Goal: Check status: Check status

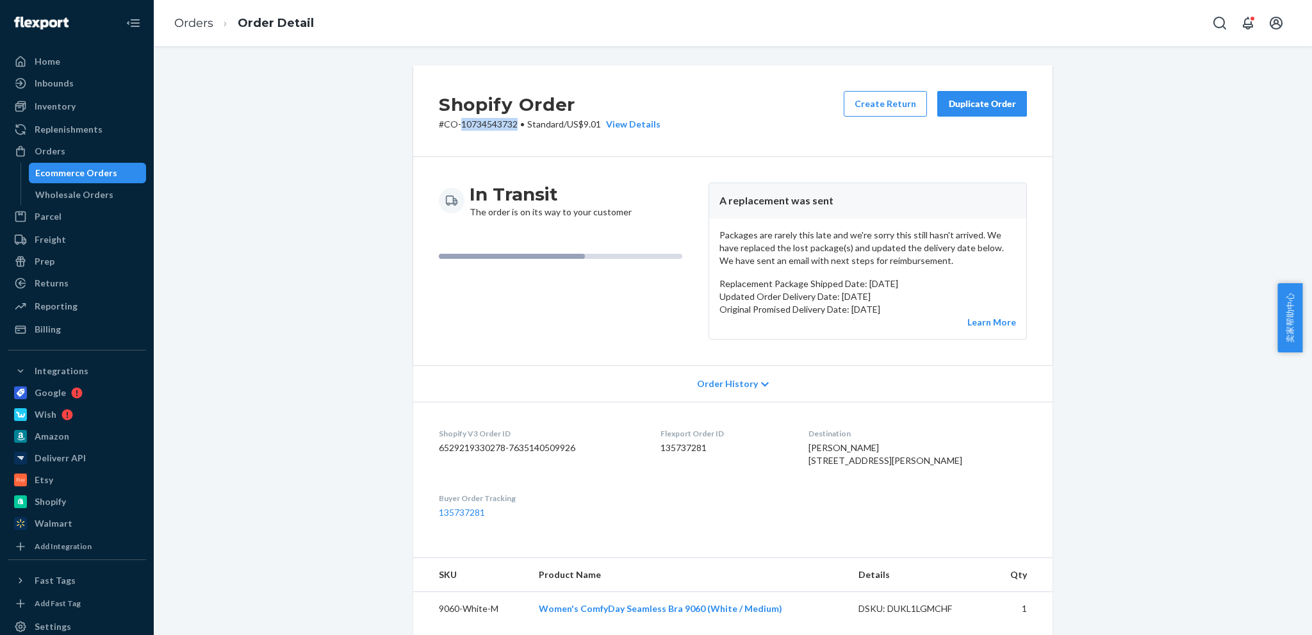
scroll to position [2114, 0]
click at [195, 22] on link "Orders" at bounding box center [193, 23] width 39 height 14
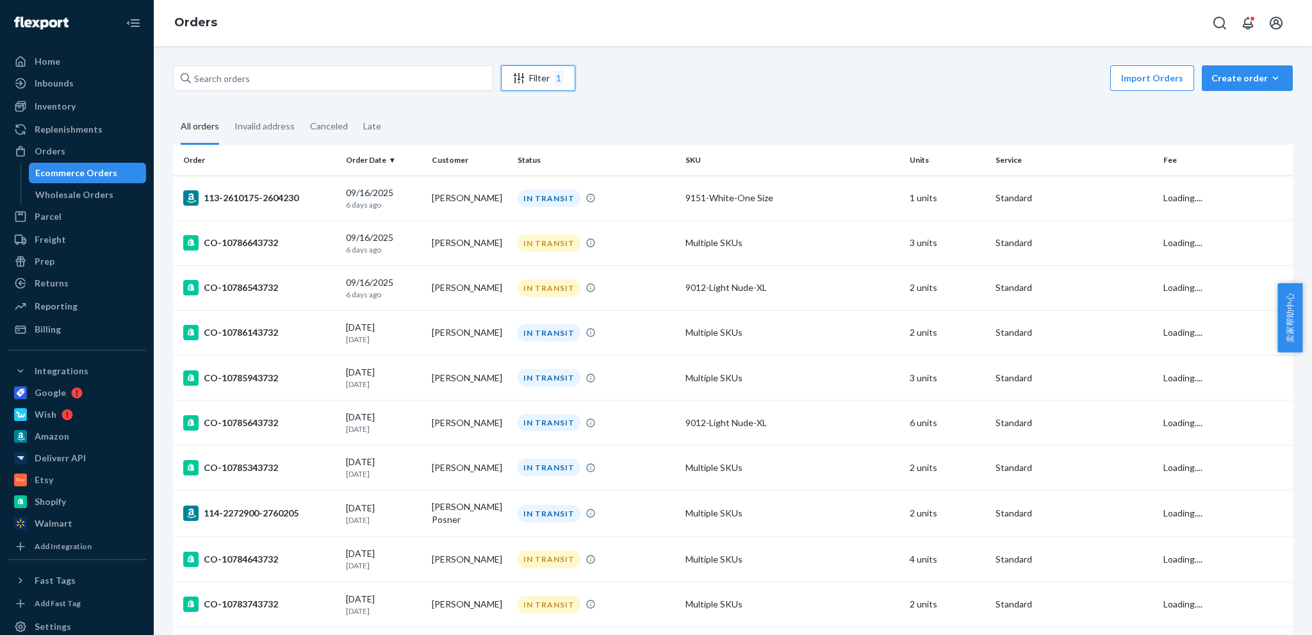
click at [550, 79] on div "Filter 1" at bounding box center [538, 77] width 73 height 15
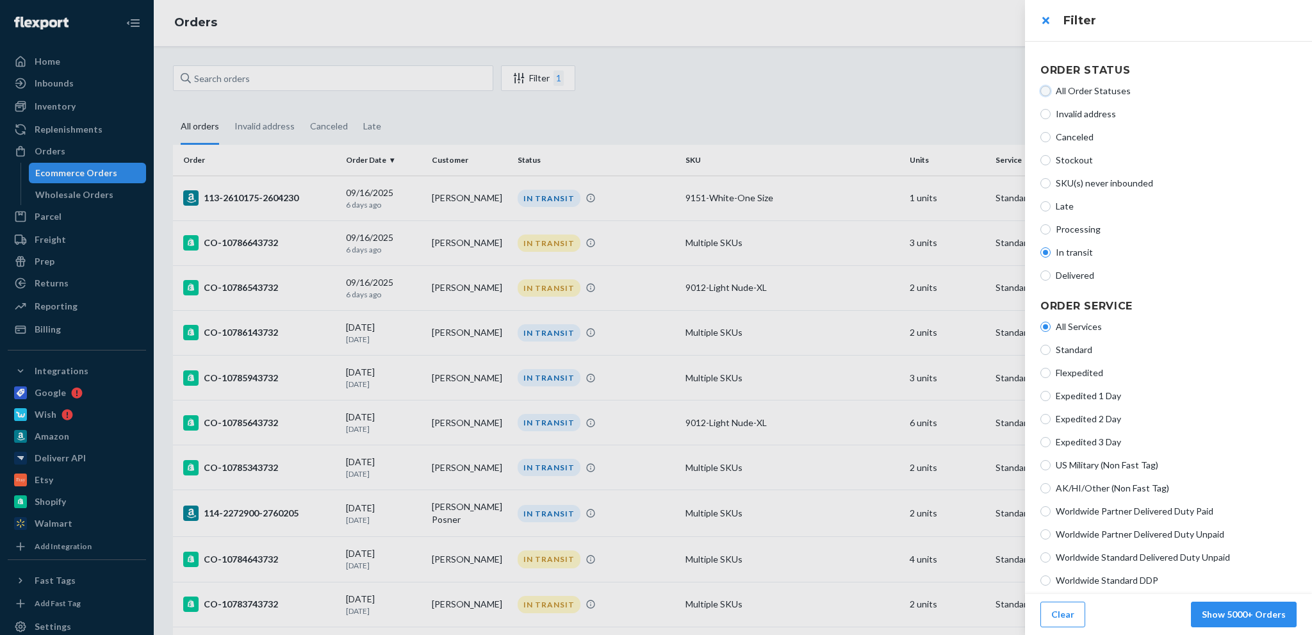
click at [1045, 88] on input "All Order Statuses" at bounding box center [1045, 91] width 10 height 10
radio input "true"
radio input "false"
click at [1275, 609] on button "Show 5000+ Orders" at bounding box center [1244, 614] width 106 height 26
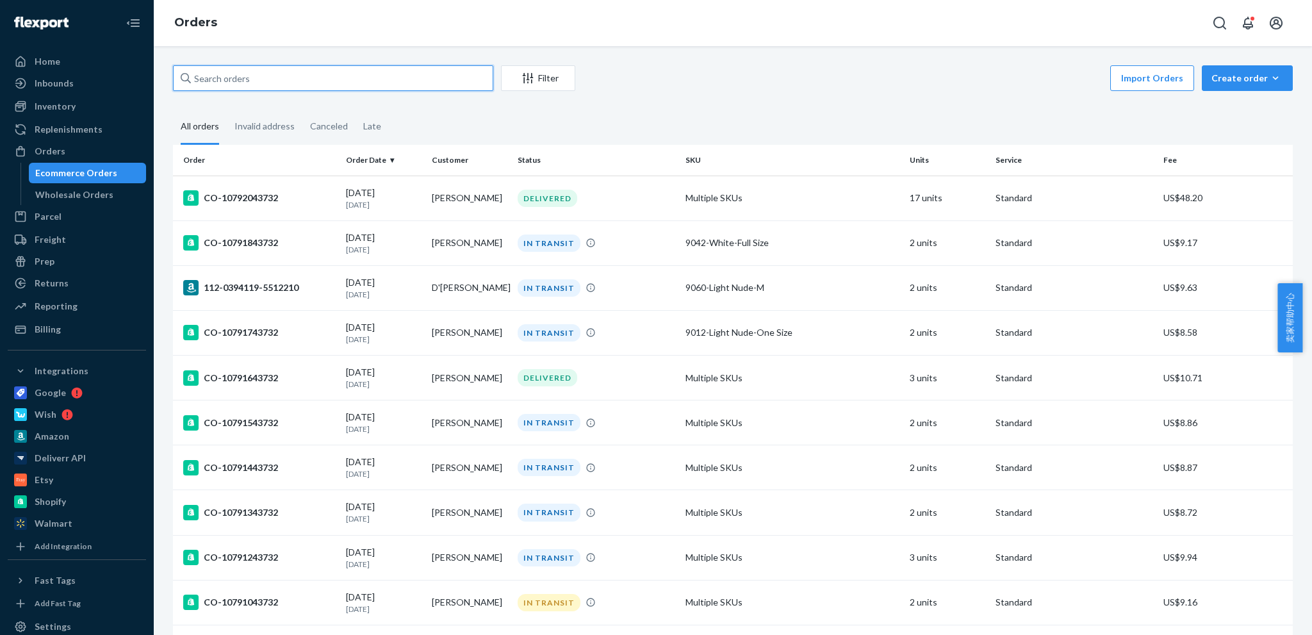
click at [423, 84] on input "text" at bounding box center [333, 78] width 320 height 26
paste input "111-0768858-6057816"
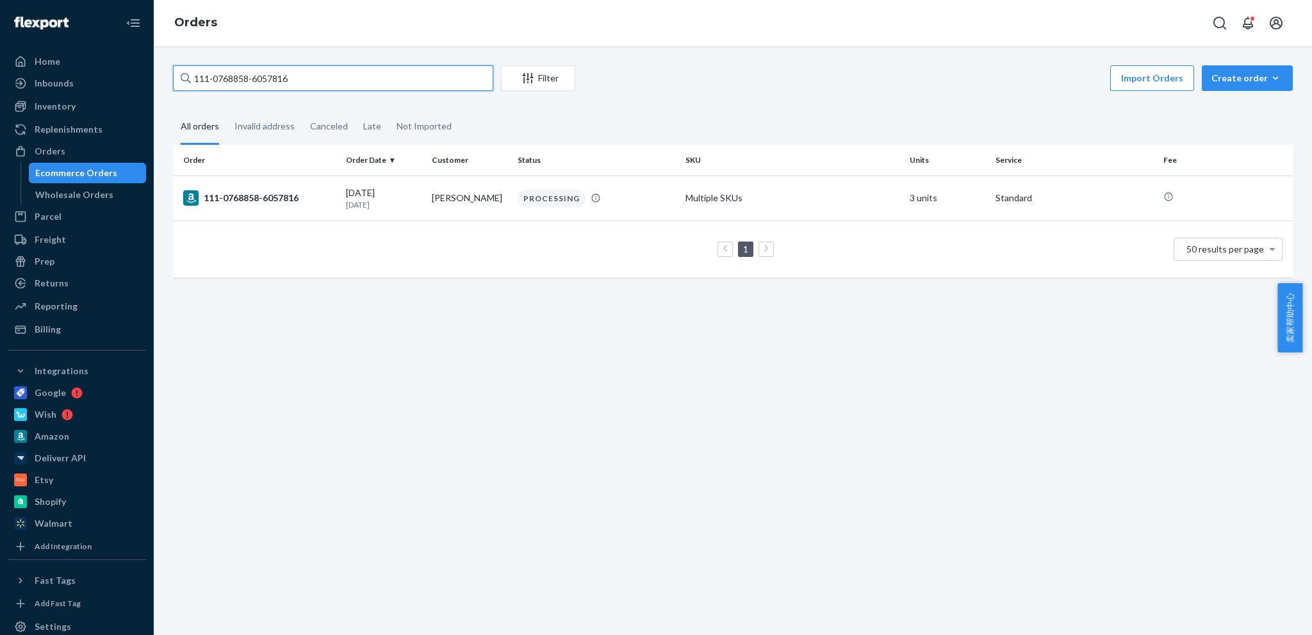
paste input "4-7909631-830022"
paste input "2-6103658-7058664"
paste input "1-4981640-2832212"
paste input "2-5850563-4581835"
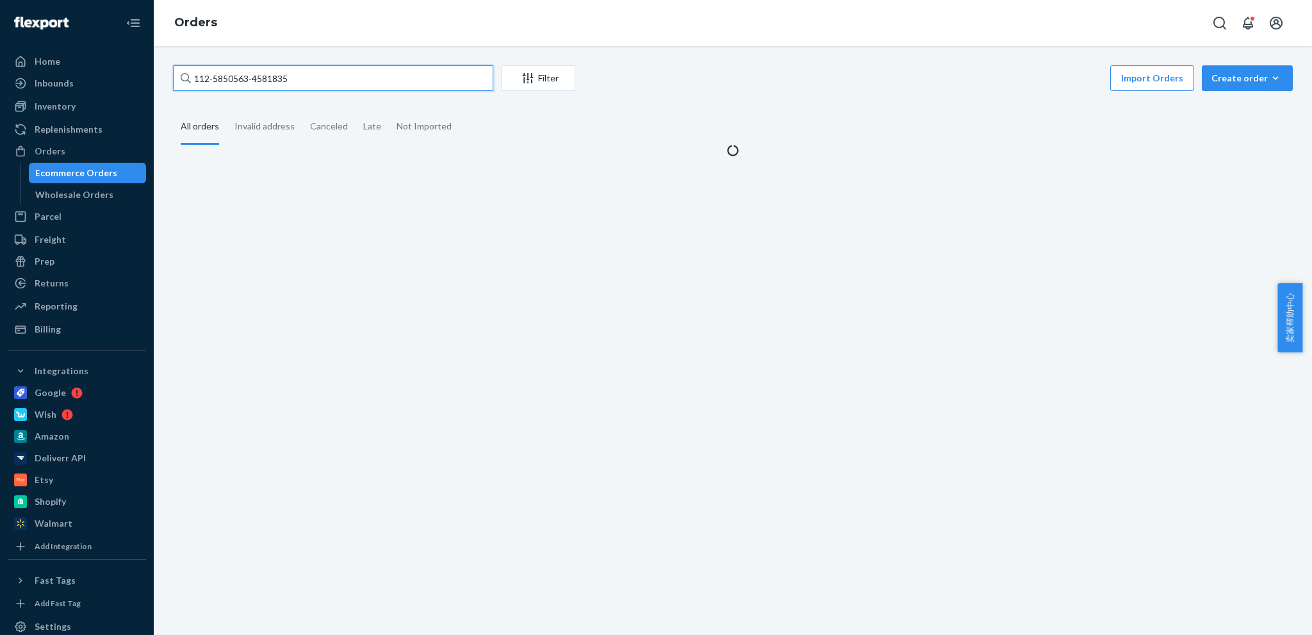
type input "112-5850563-4581835"
